Goal: Information Seeking & Learning: Learn about a topic

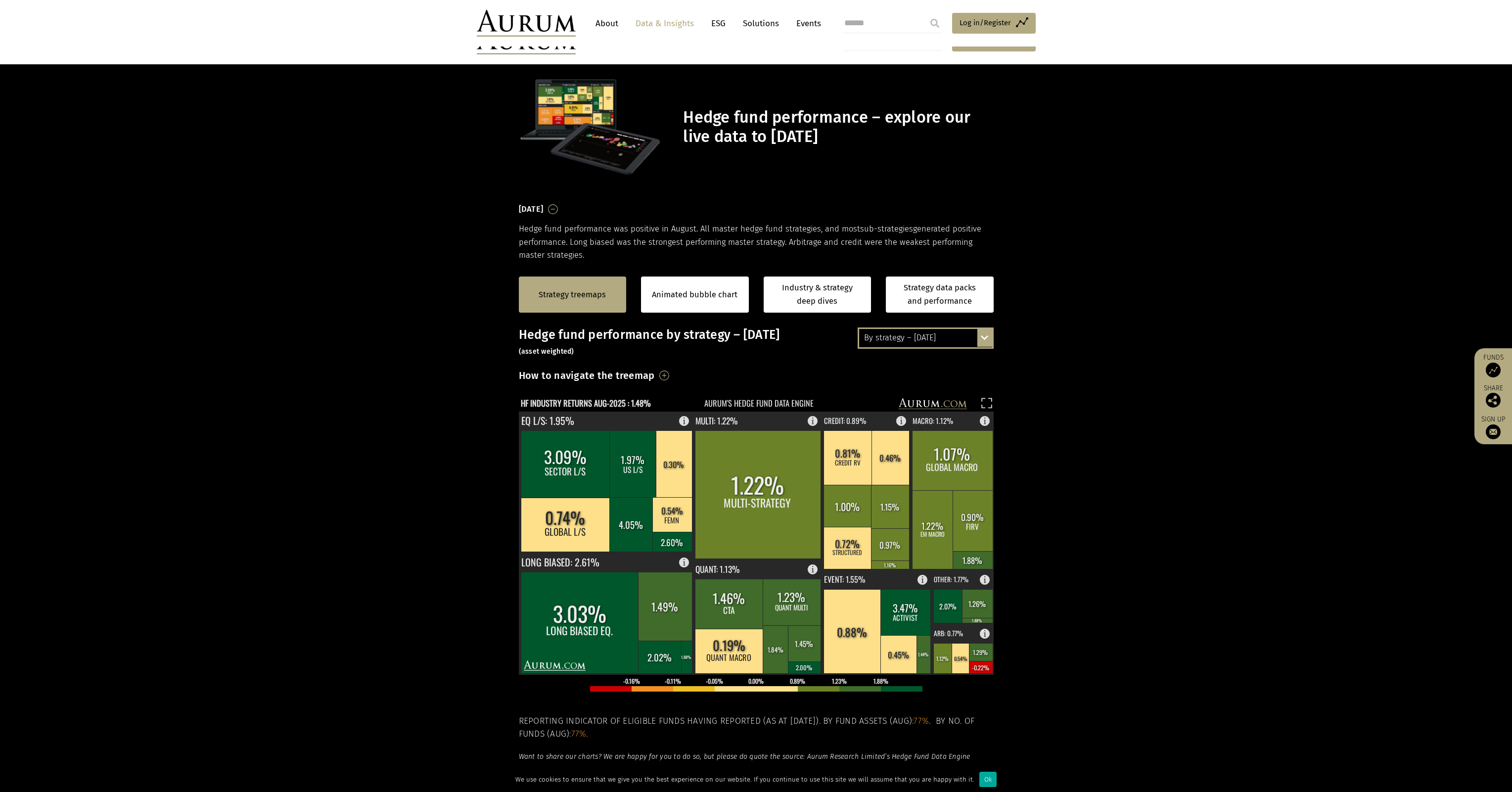
scroll to position [149, 0]
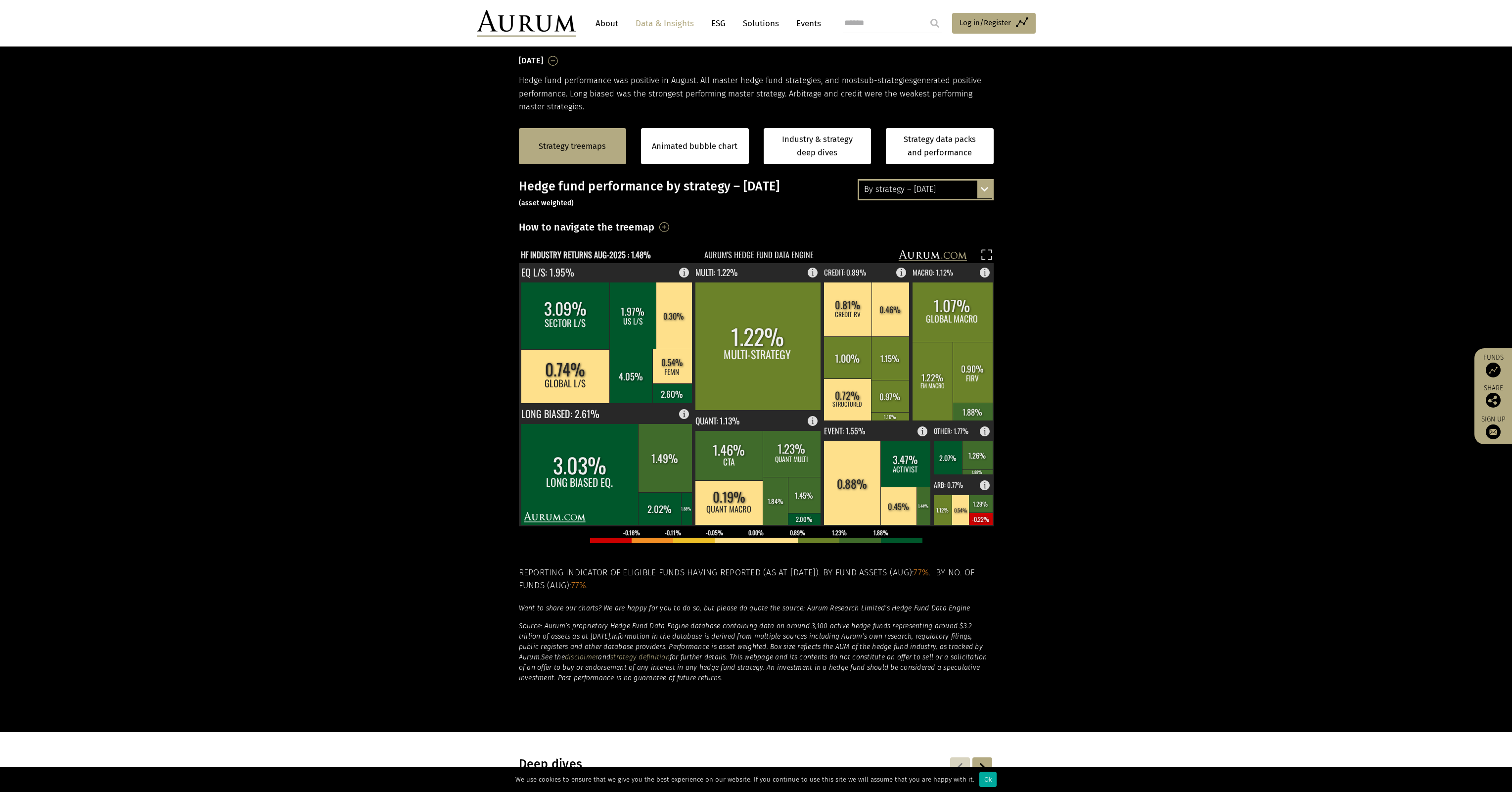
click at [415, 515] on section "Strategy treemaps Animated bubble chart Industry & strategy deep dives Strategy…" at bounding box center [756, 422] width 1512 height 618
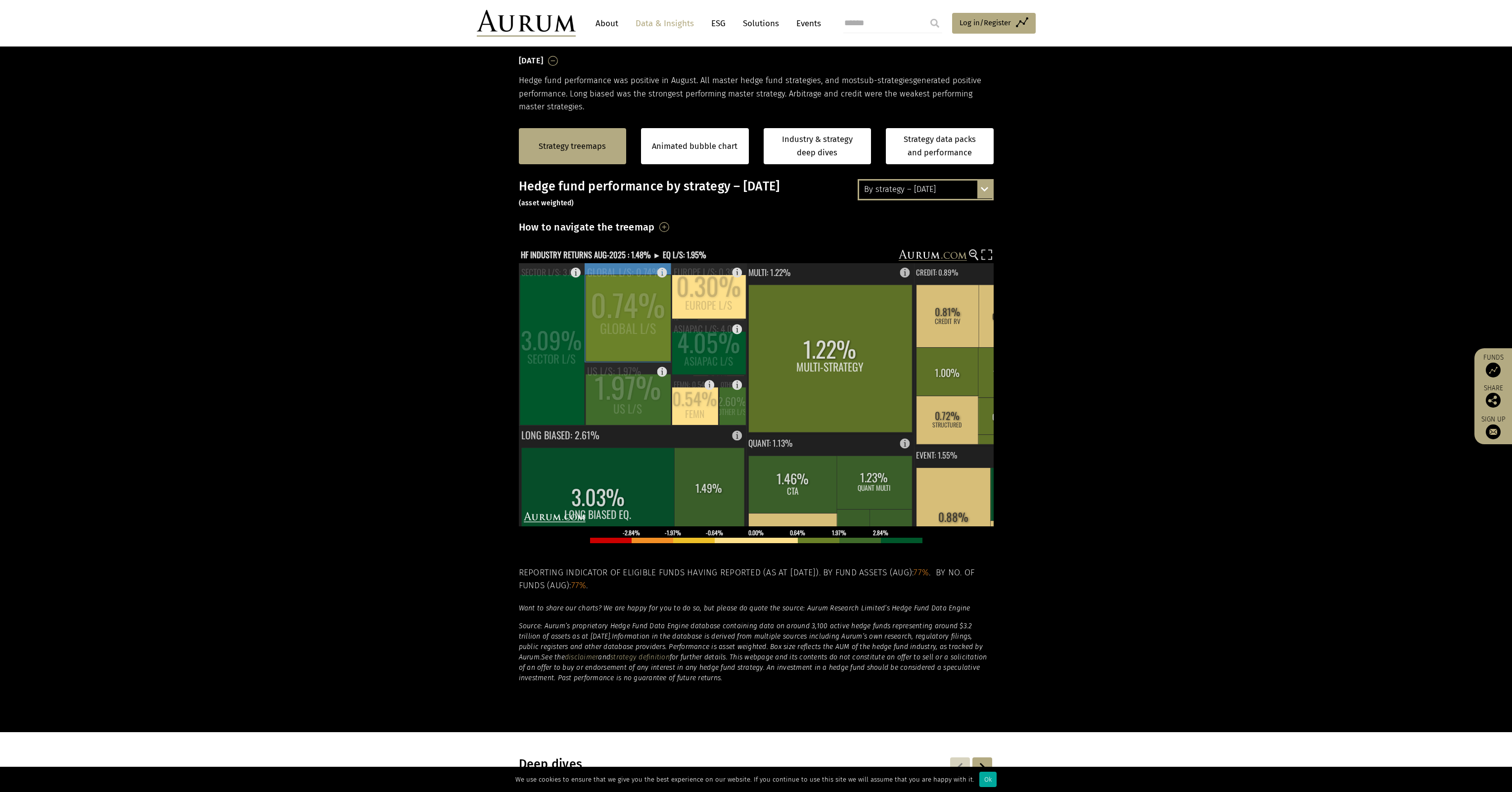
scroll to position [49, 0]
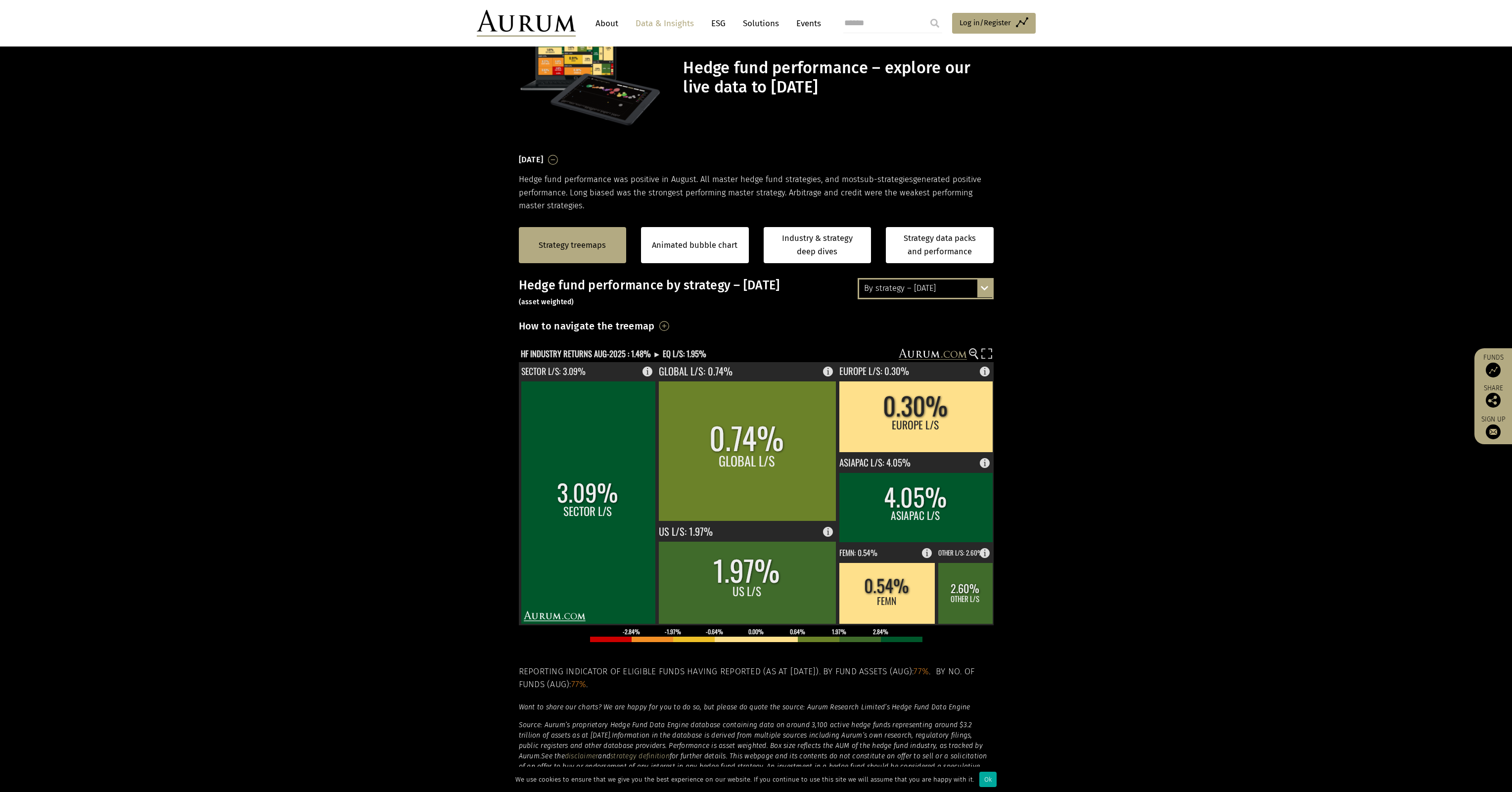
click at [976, 279] on div "By strategy – [DATE]" at bounding box center [926, 288] width 133 height 18
click at [895, 301] on div "By strategy – [DATE]" at bounding box center [926, 306] width 133 height 18
click at [896, 289] on div "By strategy – [DATE]" at bounding box center [926, 288] width 133 height 18
click at [900, 321] on div "By strategy – year to date" at bounding box center [926, 325] width 133 height 18
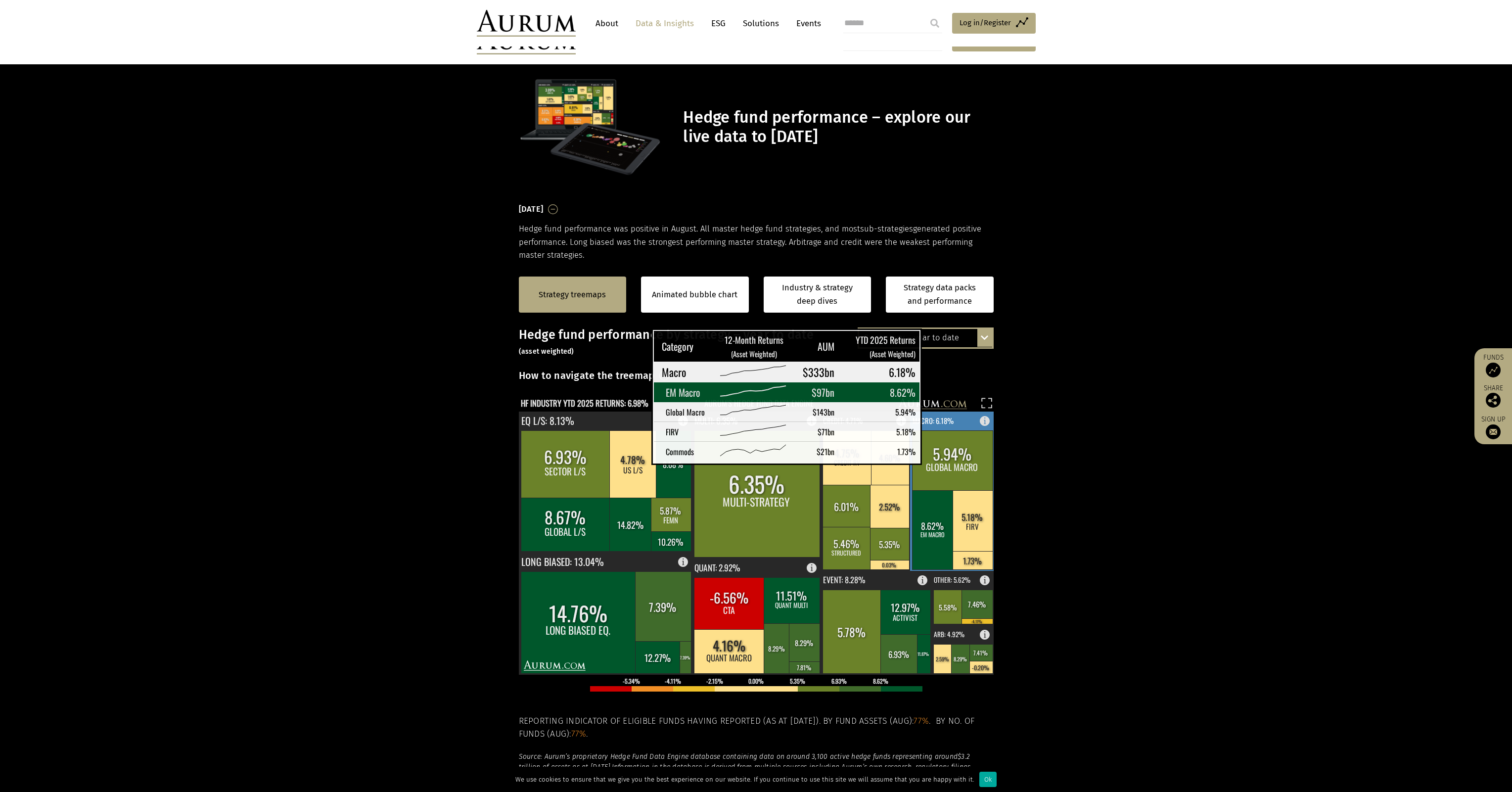
scroll to position [49, 0]
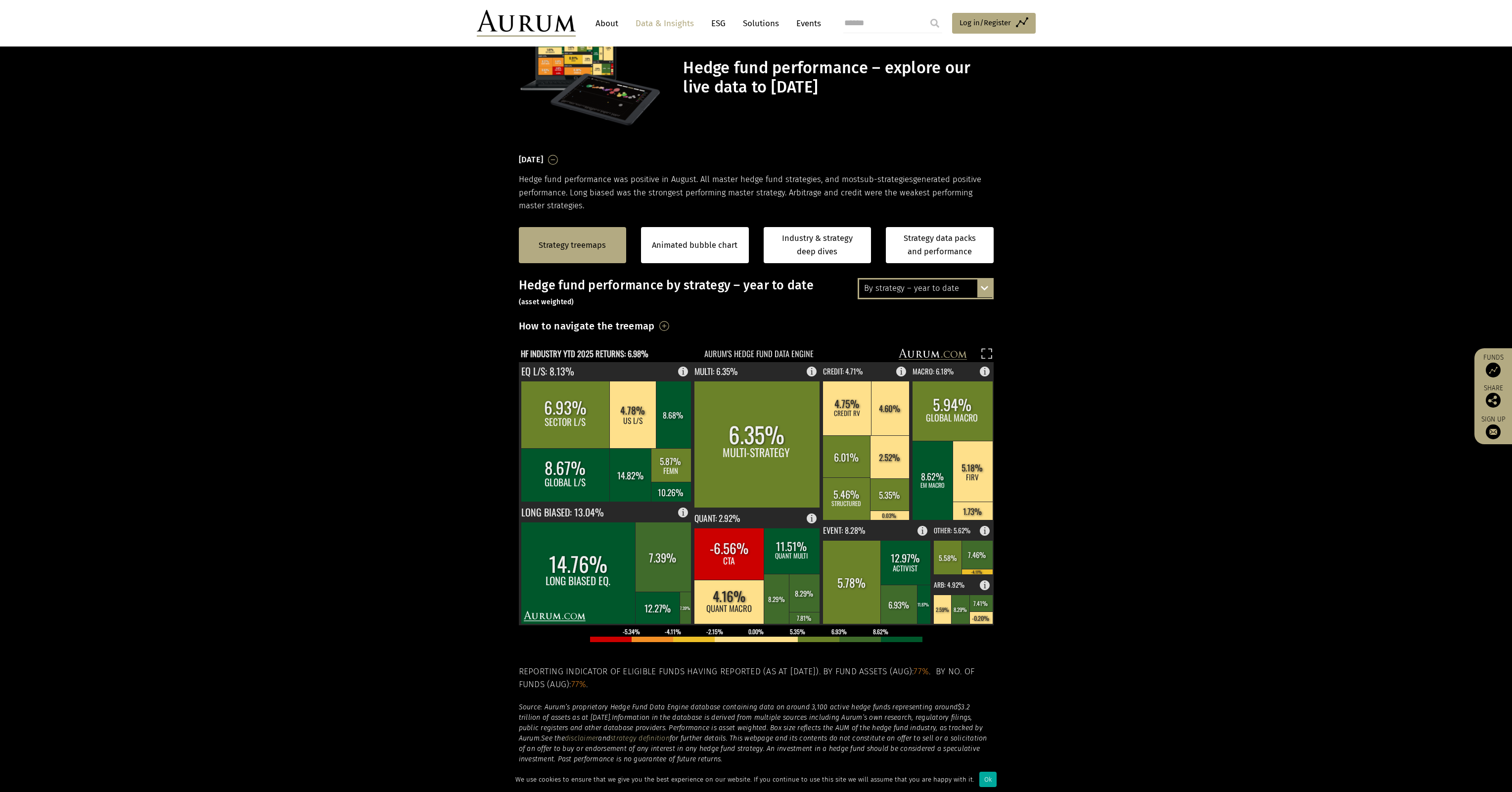
click at [281, 574] on section "Strategy treemaps Animated bubble chart Industry & strategy deep dives Strategy…" at bounding box center [756, 521] width 1512 height 618
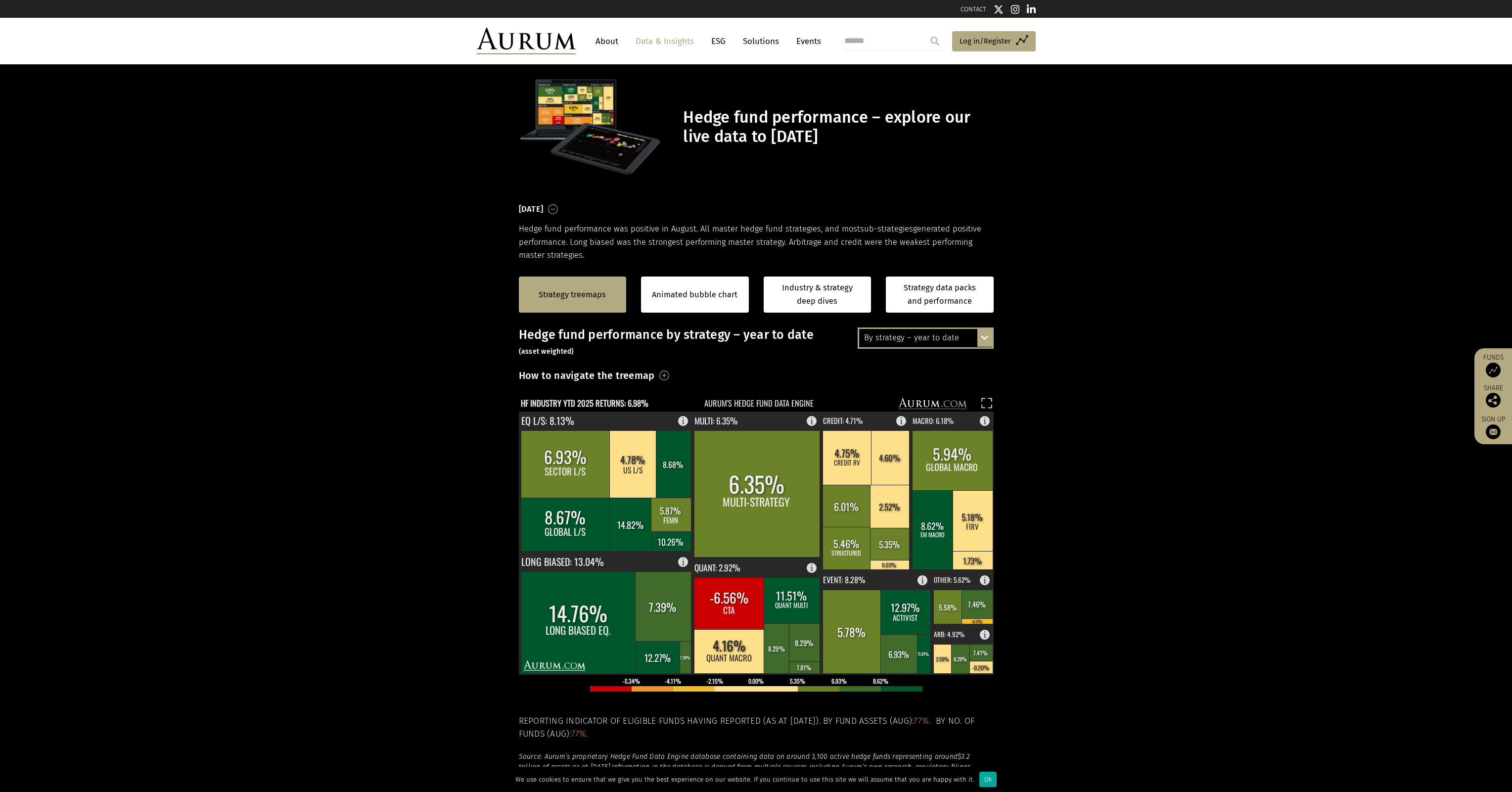
click at [511, 43] on img at bounding box center [526, 41] width 99 height 27
